Goal: Information Seeking & Learning: Learn about a topic

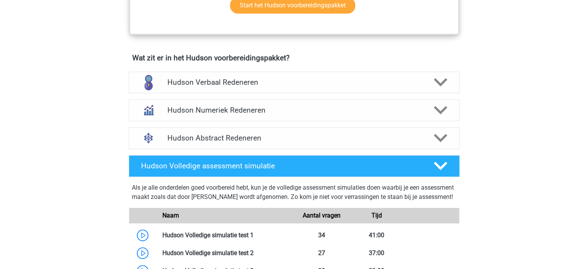
scroll to position [464, 0]
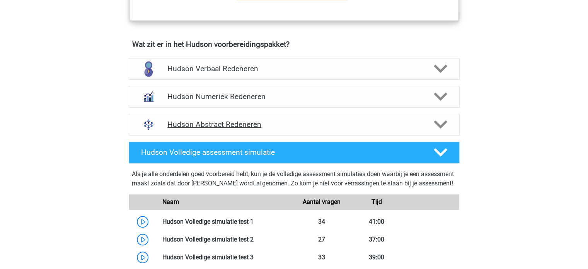
click at [442, 126] on polygon at bounding box center [441, 124] width 14 height 9
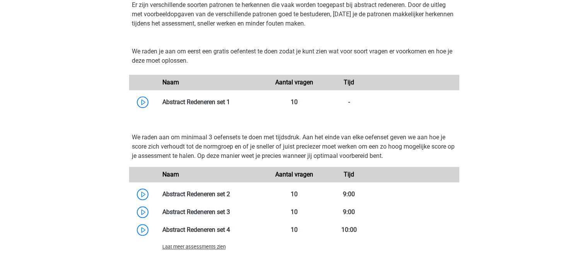
scroll to position [619, 0]
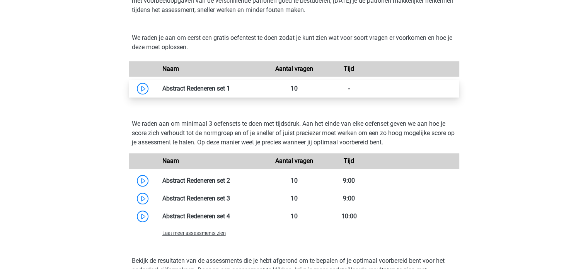
click at [230, 85] on link at bounding box center [230, 88] width 0 height 7
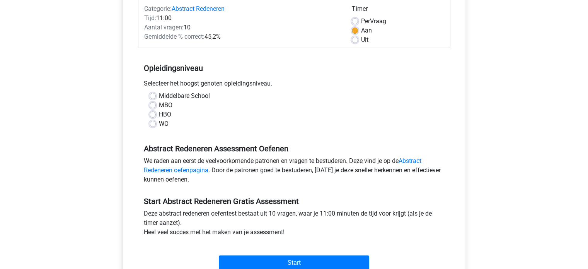
scroll to position [116, 0]
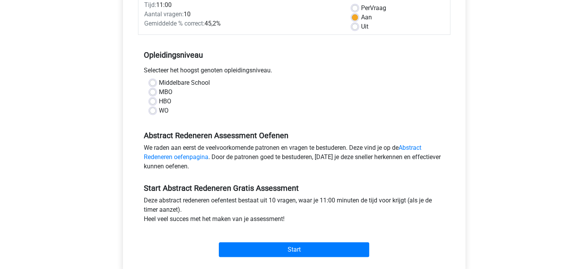
click at [159, 111] on label "WO" at bounding box center [164, 110] width 10 height 9
click at [155, 111] on input "WO" at bounding box center [153, 110] width 6 height 8
radio input "true"
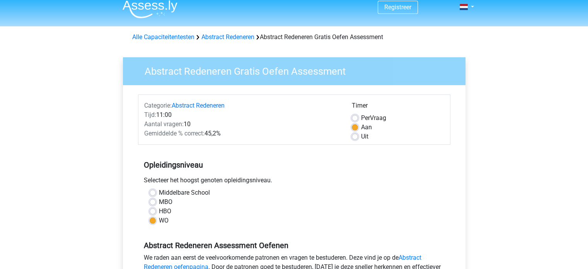
scroll to position [0, 0]
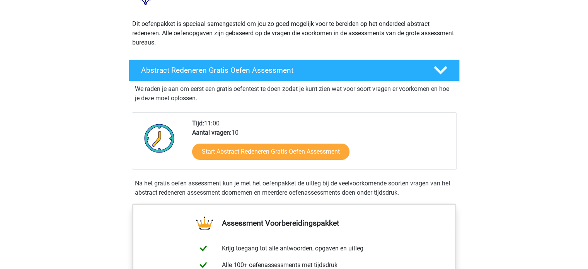
scroll to position [77, 0]
